Goal: Task Accomplishment & Management: Manage account settings

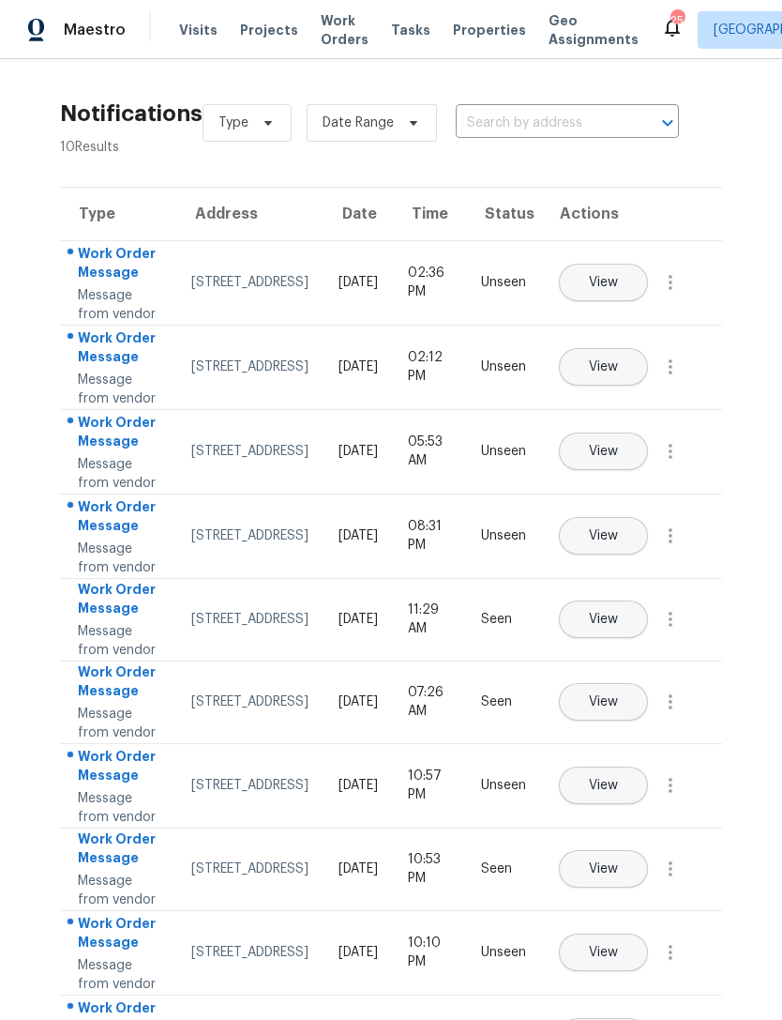
click at [90, 23] on span "Maestro" at bounding box center [95, 30] width 62 height 19
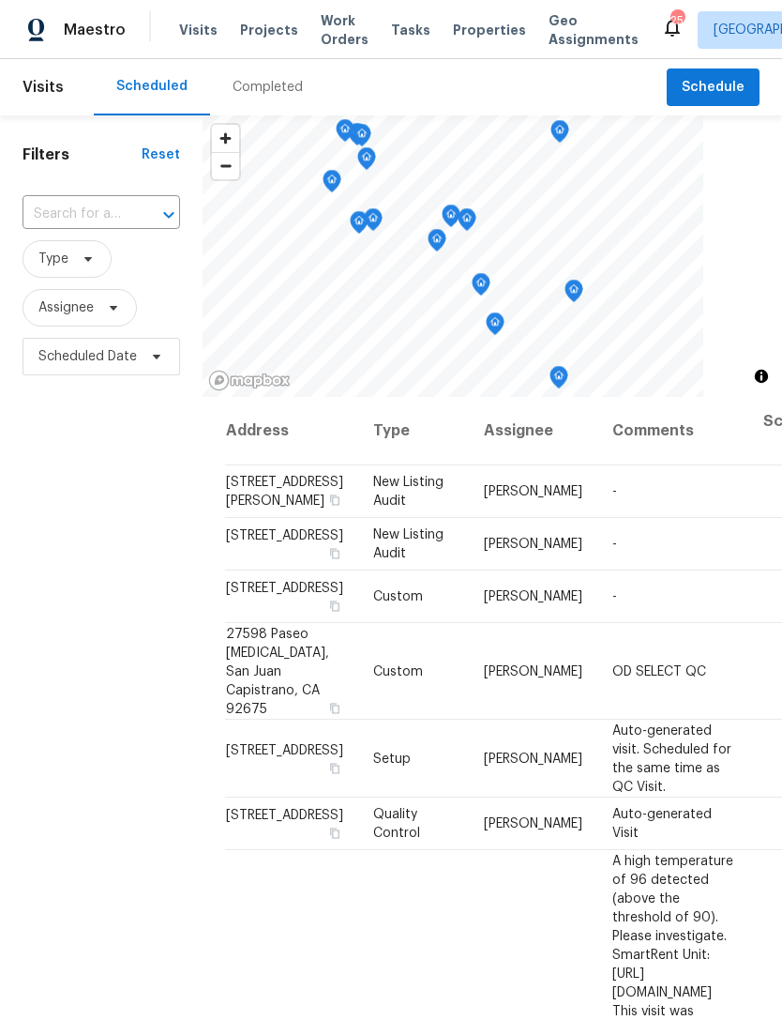
click at [91, 214] on input "text" at bounding box center [75, 214] width 105 height 29
type input "3653"
click at [67, 304] on li "3653 Oak Creek Dr Unit E, Ontario, CA 91761" at bounding box center [100, 288] width 157 height 31
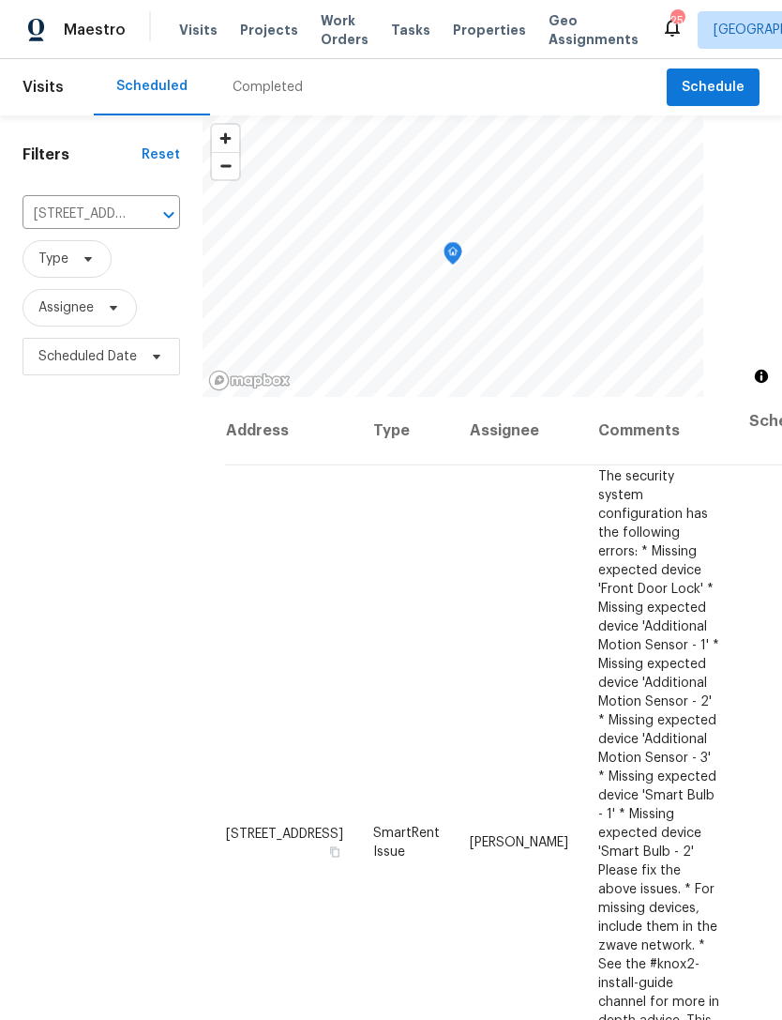
scroll to position [70, 0]
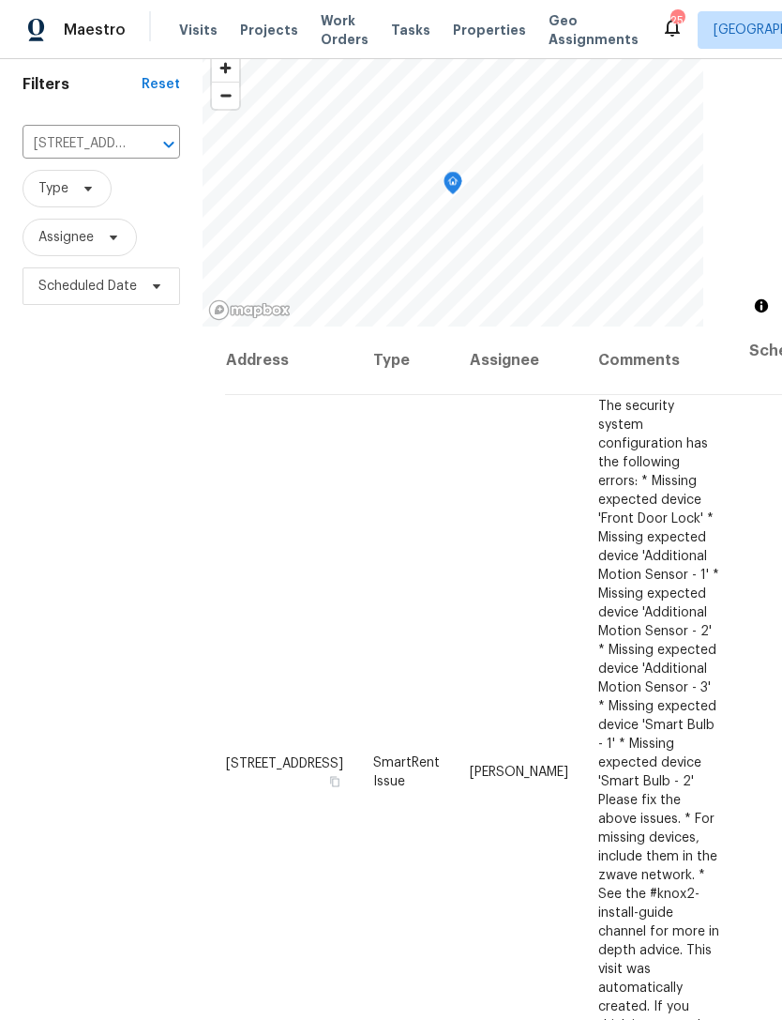
click at [0, 0] on icon at bounding box center [0, 0] width 0 height 0
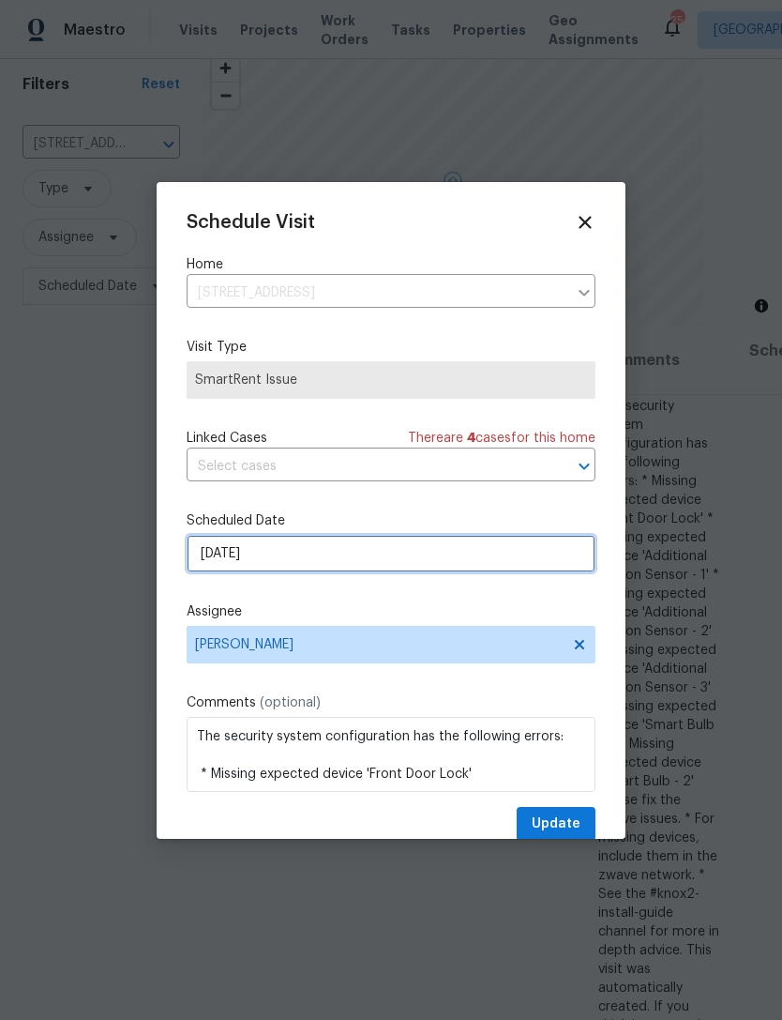
click at [379, 557] on input "[DATE]" at bounding box center [391, 554] width 409 height 38
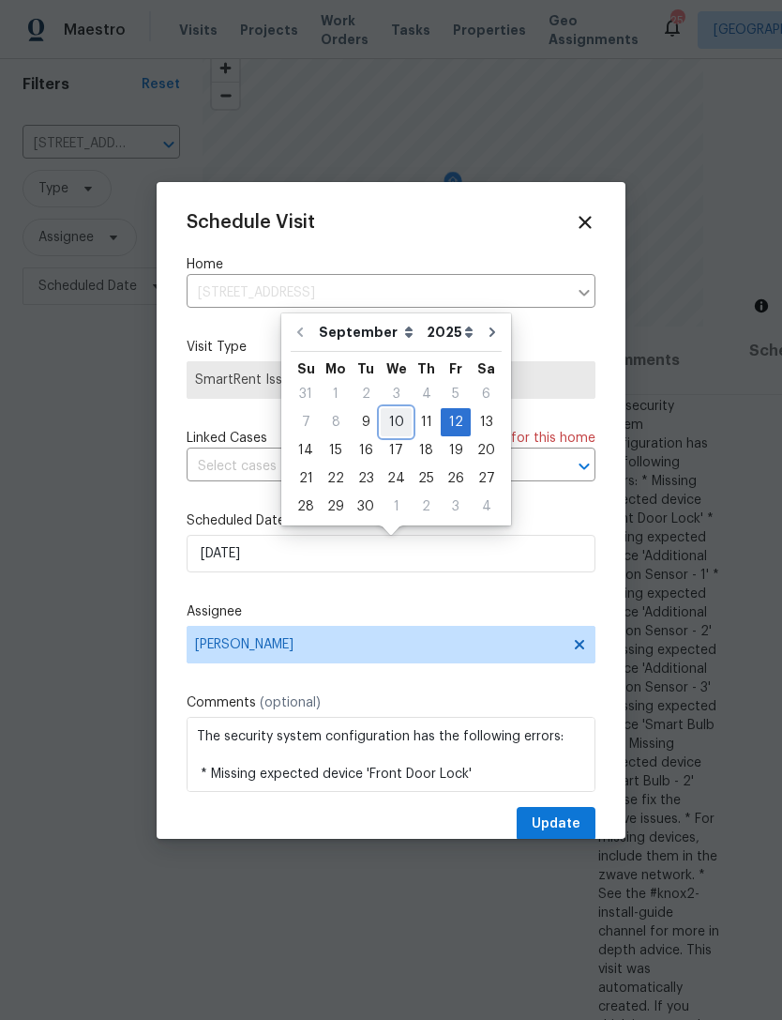
click at [400, 419] on div "10" at bounding box center [396, 422] width 31 height 26
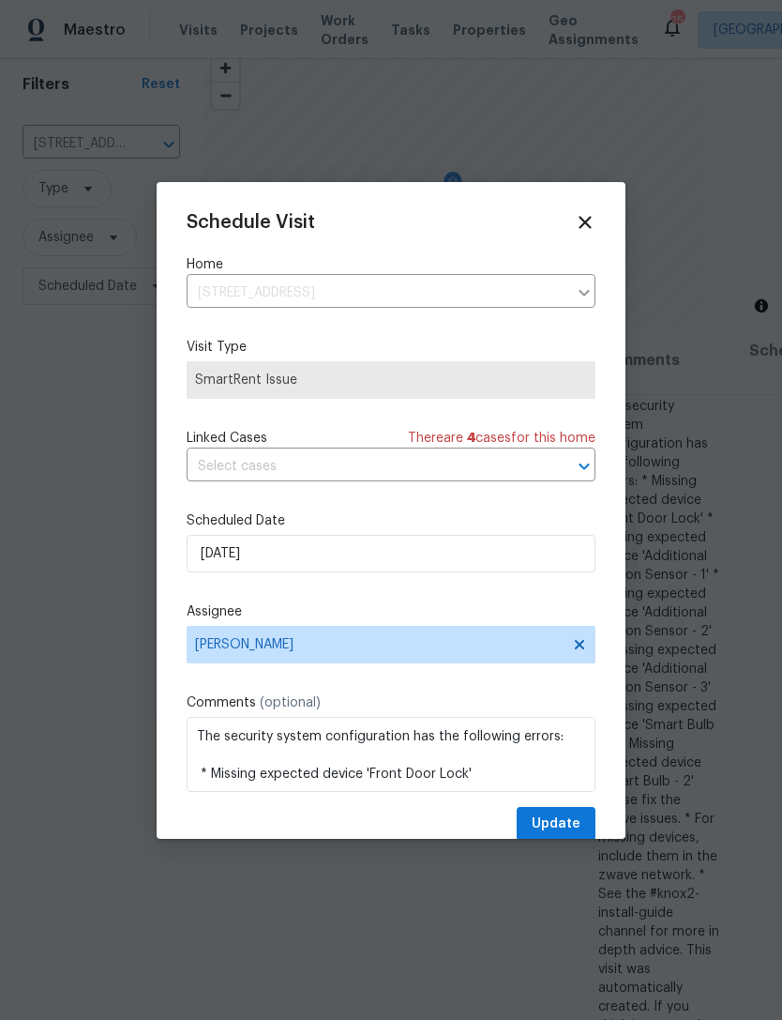
type input "9/10/2025"
click at [562, 824] on span "Update" at bounding box center [556, 823] width 49 height 23
